Goal: Task Accomplishment & Management: Manage account settings

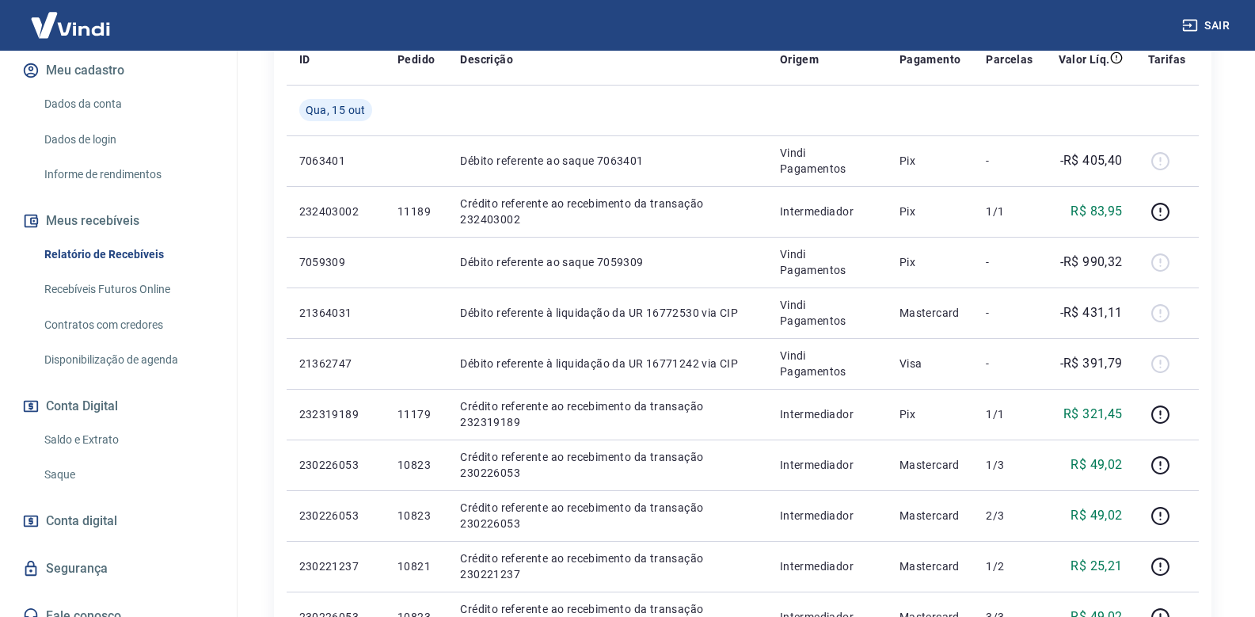
scroll to position [226, 0]
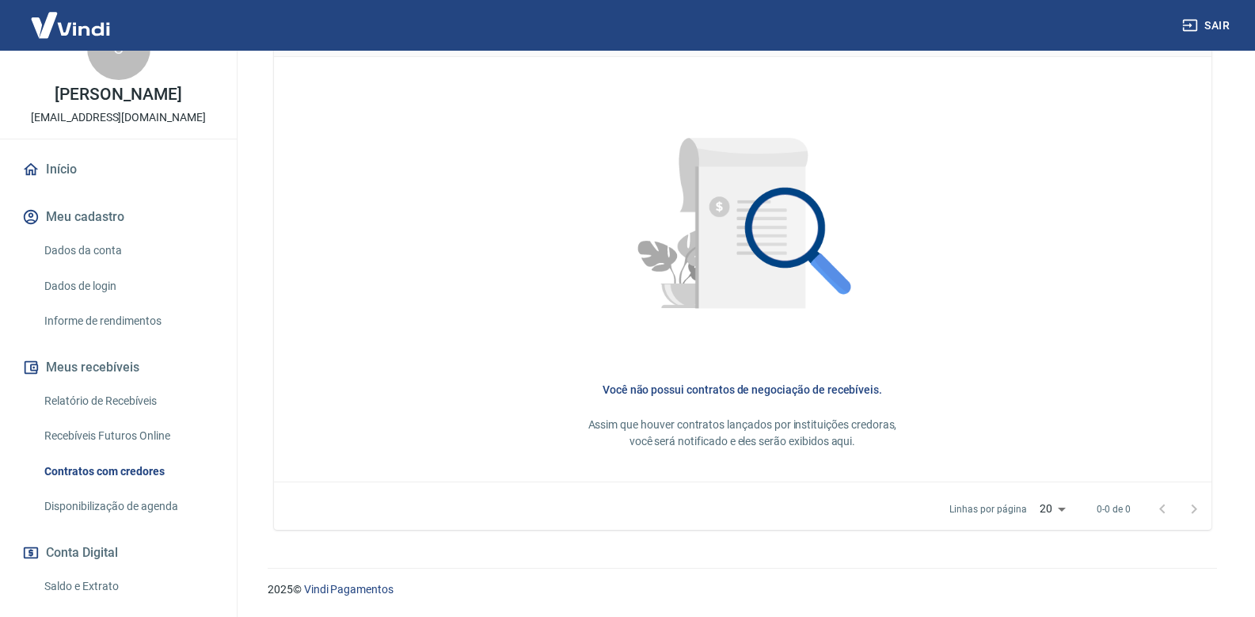
scroll to position [22, 0]
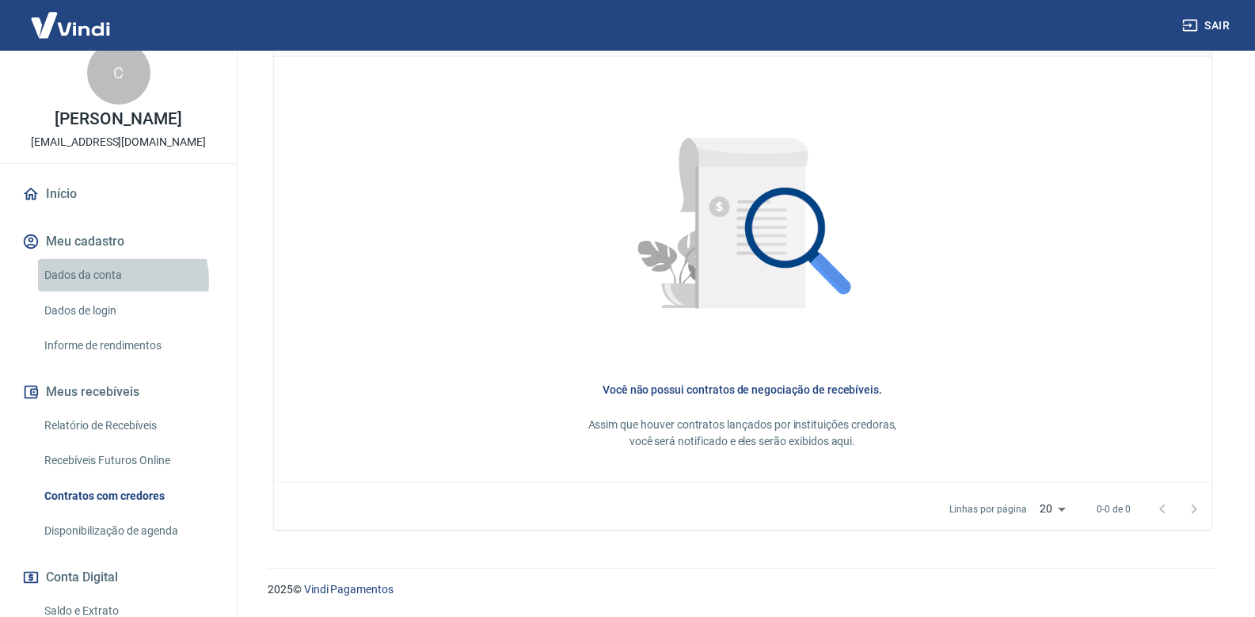
click at [119, 291] on link "Dados da conta" at bounding box center [128, 275] width 180 height 32
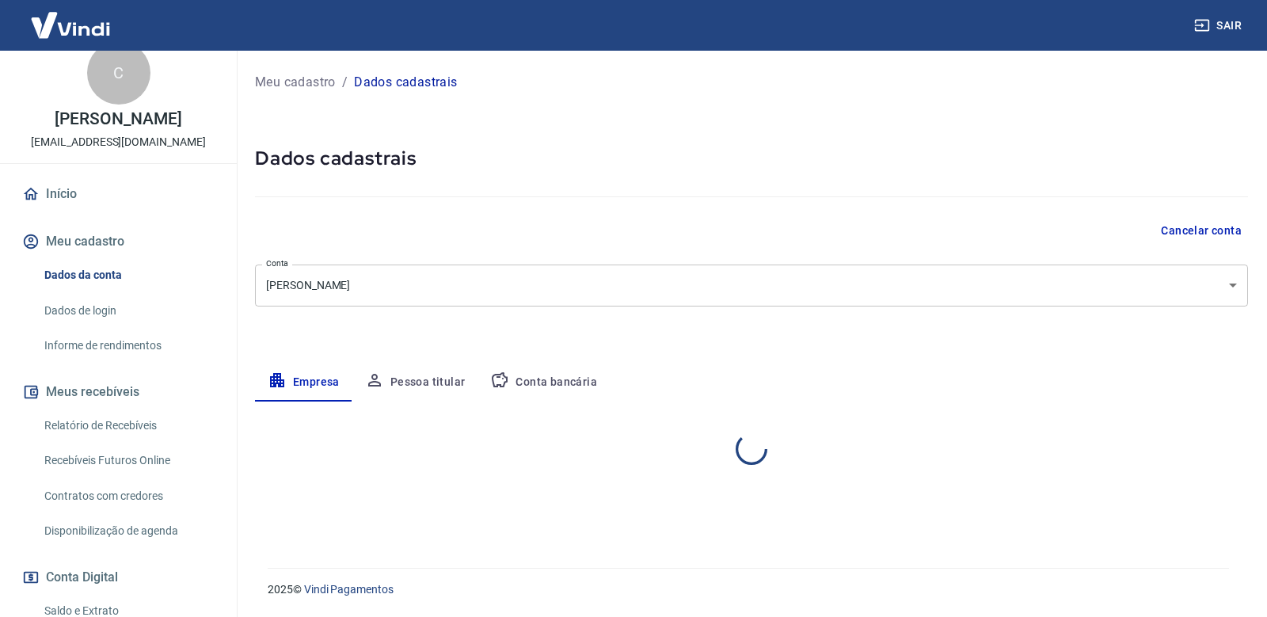
select select "PE"
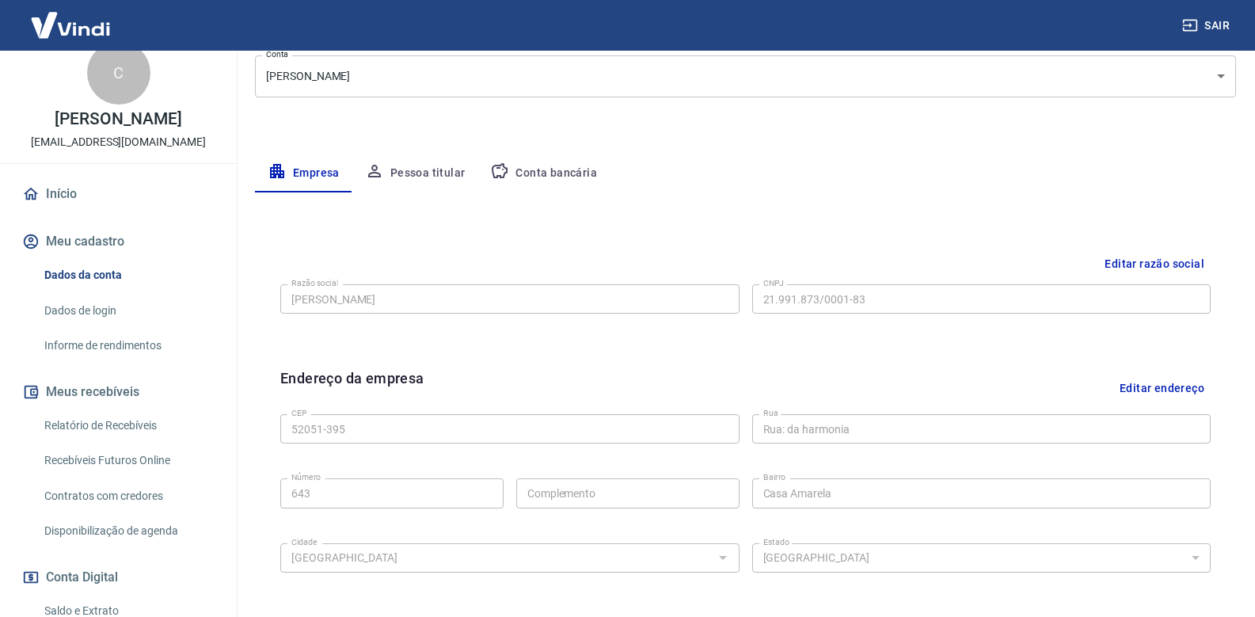
scroll to position [208, 0]
click at [439, 177] on button "Pessoa titular" at bounding box center [415, 174] width 126 height 38
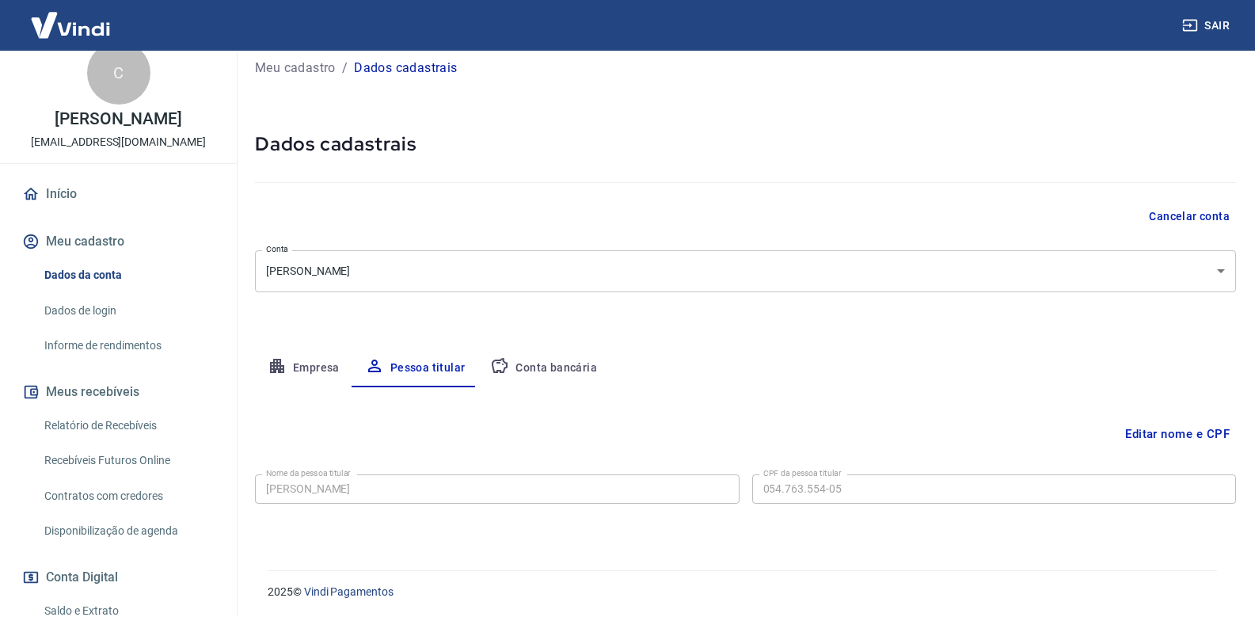
scroll to position [17, 0]
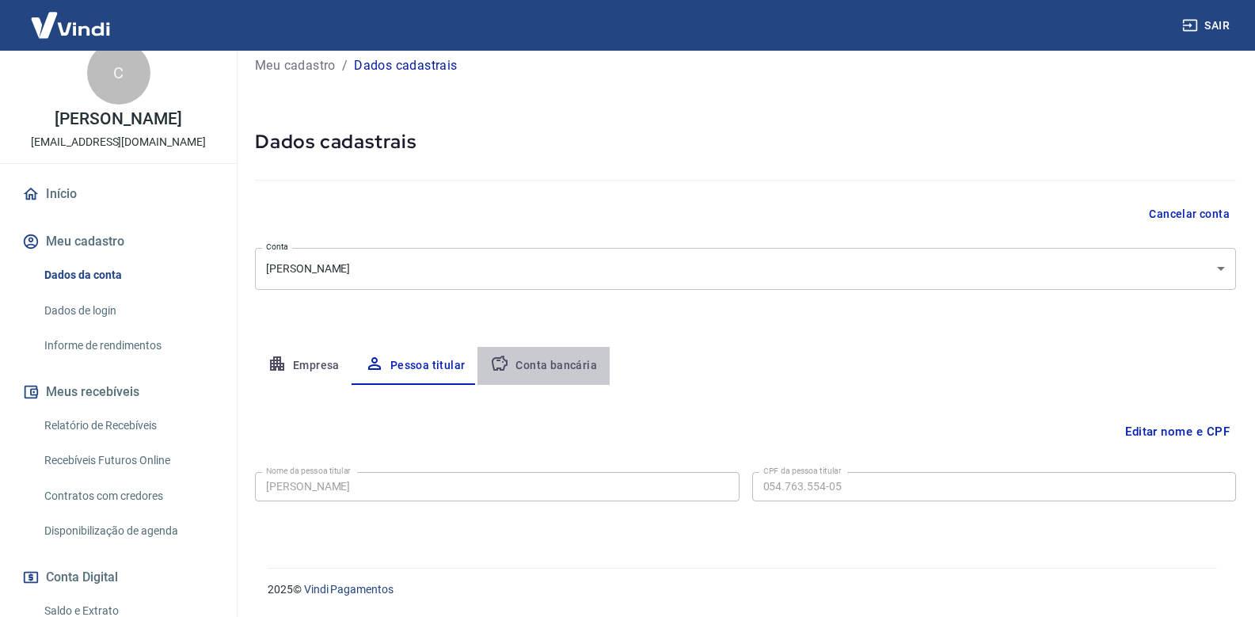
click at [595, 364] on button "Conta bancária" at bounding box center [543, 366] width 132 height 38
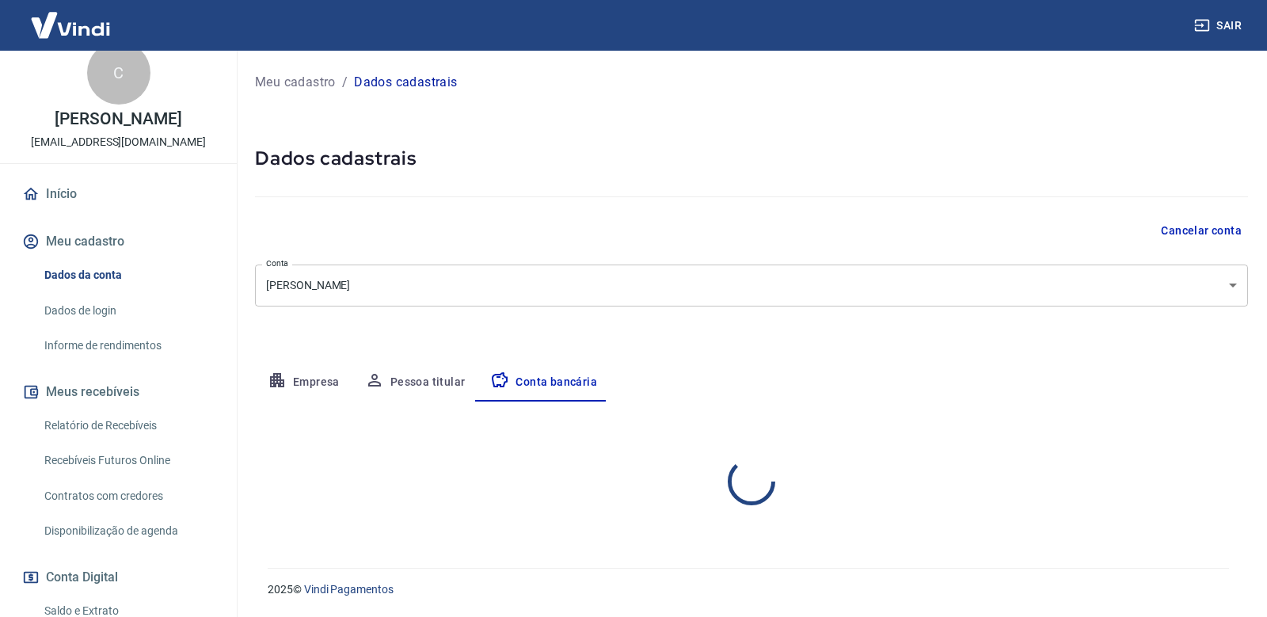
select select "1"
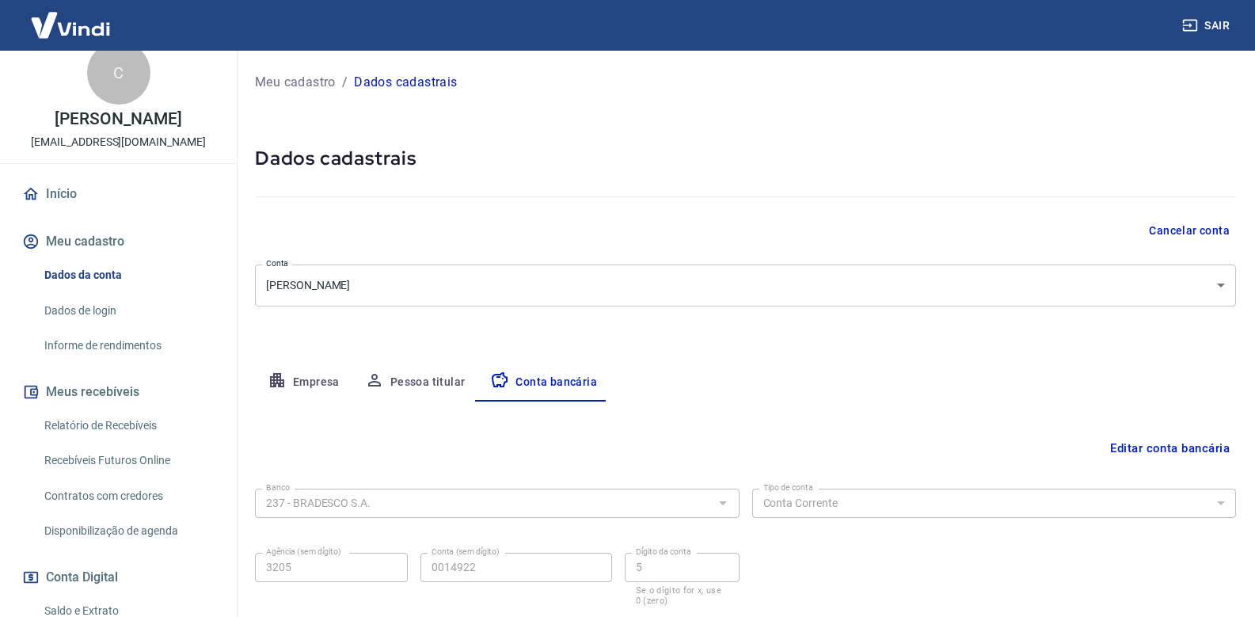
click at [75, 199] on link "Início" at bounding box center [118, 194] width 199 height 35
